Goal: Transaction & Acquisition: Obtain resource

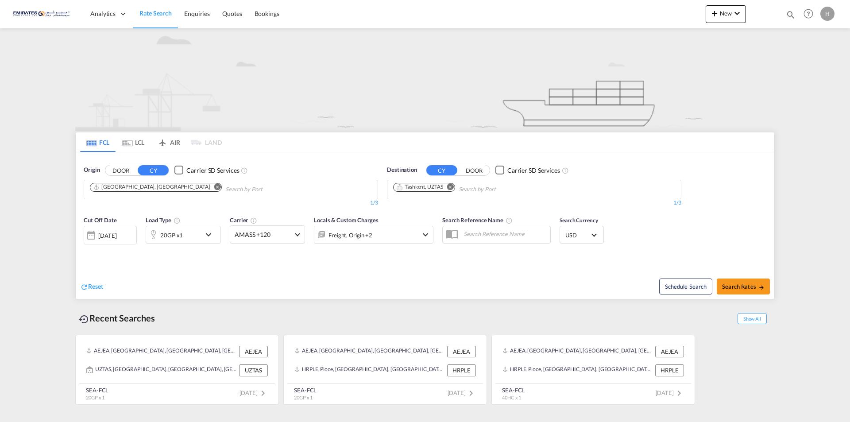
click at [452, 187] on md-icon "Remove" at bounding box center [450, 186] width 7 height 7
type input "Chatta"
click at [415, 189] on body "Analytics Dashboard Rate Search Enquiries Quotes Bookings" at bounding box center [425, 211] width 850 height 422
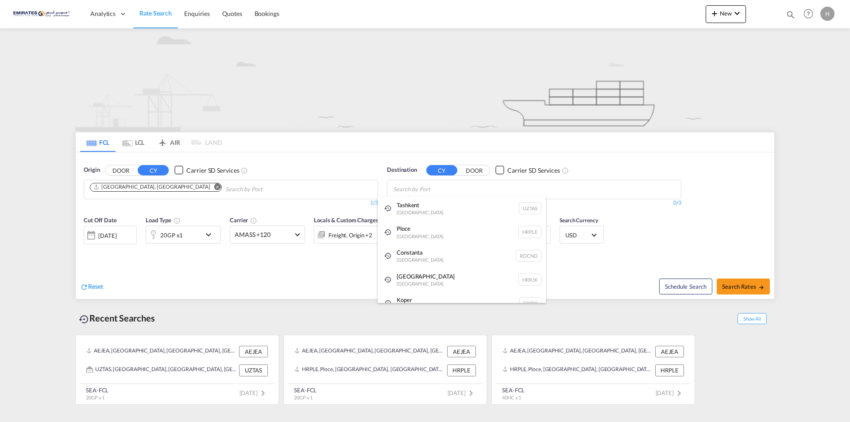
paste input "CHATTOGRAM"
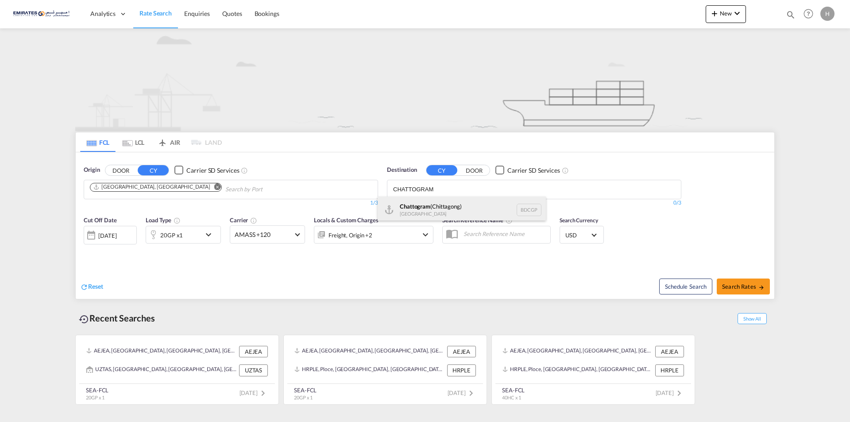
type input "CHATTOGRAM"
click at [429, 208] on div "Chattogram ([GEOGRAPHIC_DATA]) [GEOGRAPHIC_DATA] BDCGP" at bounding box center [462, 210] width 168 height 27
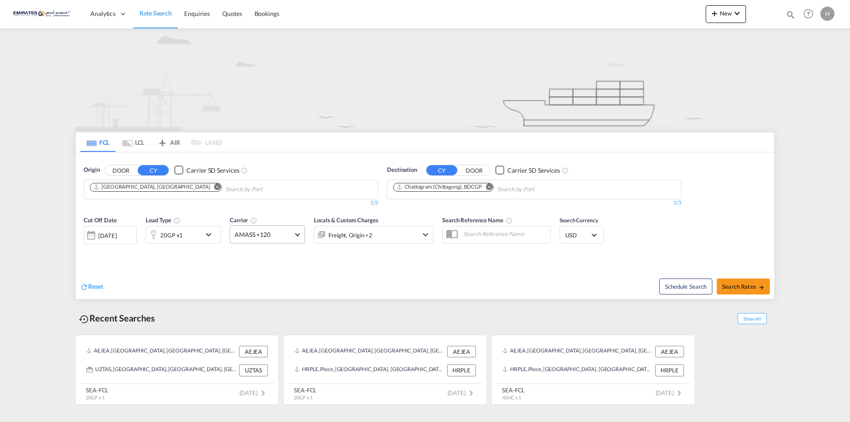
click at [302, 235] on md-select-value "AMASS +120" at bounding box center [267, 234] width 74 height 17
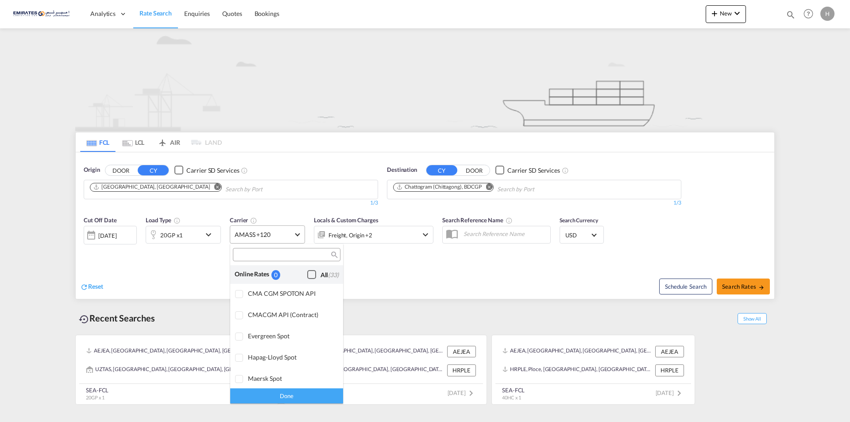
scroll to position [690, 0]
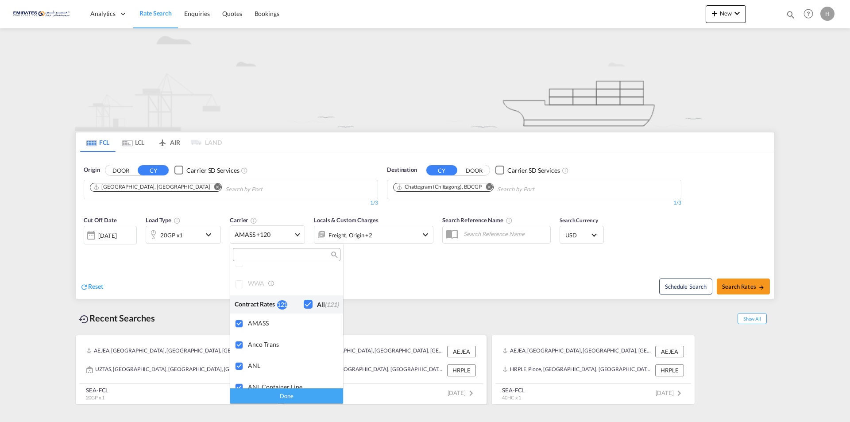
drag, startPoint x: 287, startPoint y: 396, endPoint x: 291, endPoint y: 392, distance: 5.6
click at [287, 396] on div "Done" at bounding box center [286, 396] width 113 height 16
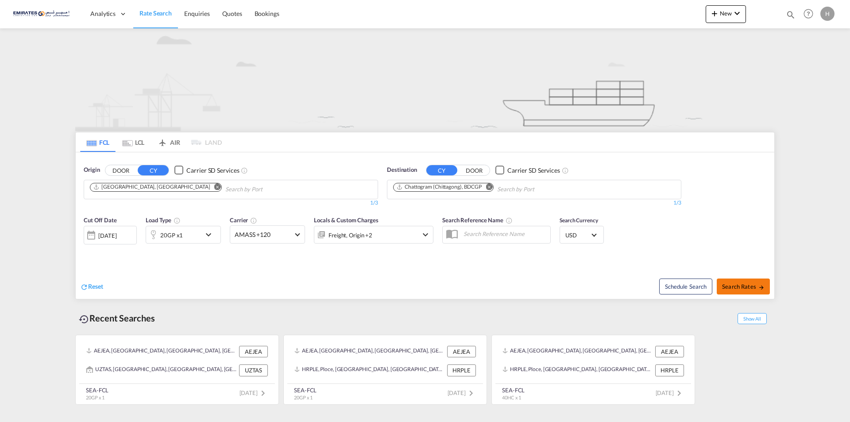
click at [748, 287] on span "Search Rates" at bounding box center [743, 286] width 43 height 7
type input "AEJEA to BDCGP / [DATE]"
